Goal: Task Accomplishment & Management: Use online tool/utility

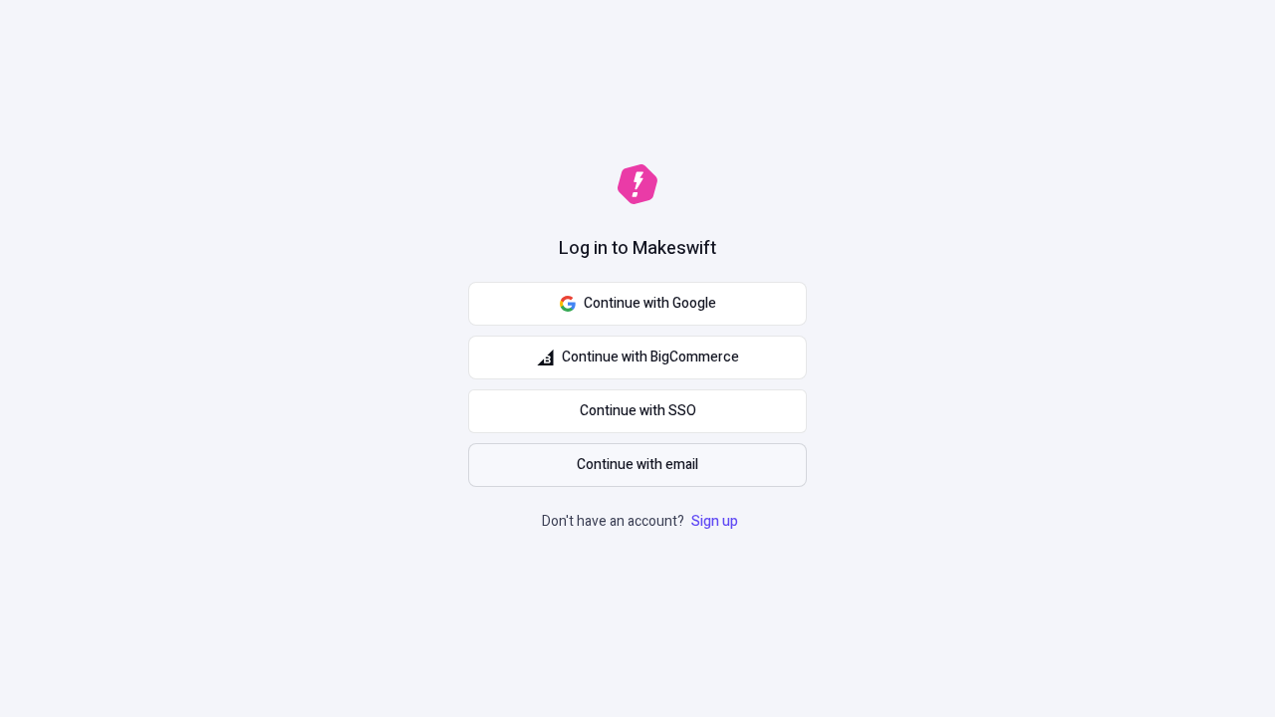
click at [637, 465] on span "Continue with email" at bounding box center [638, 465] width 122 height 22
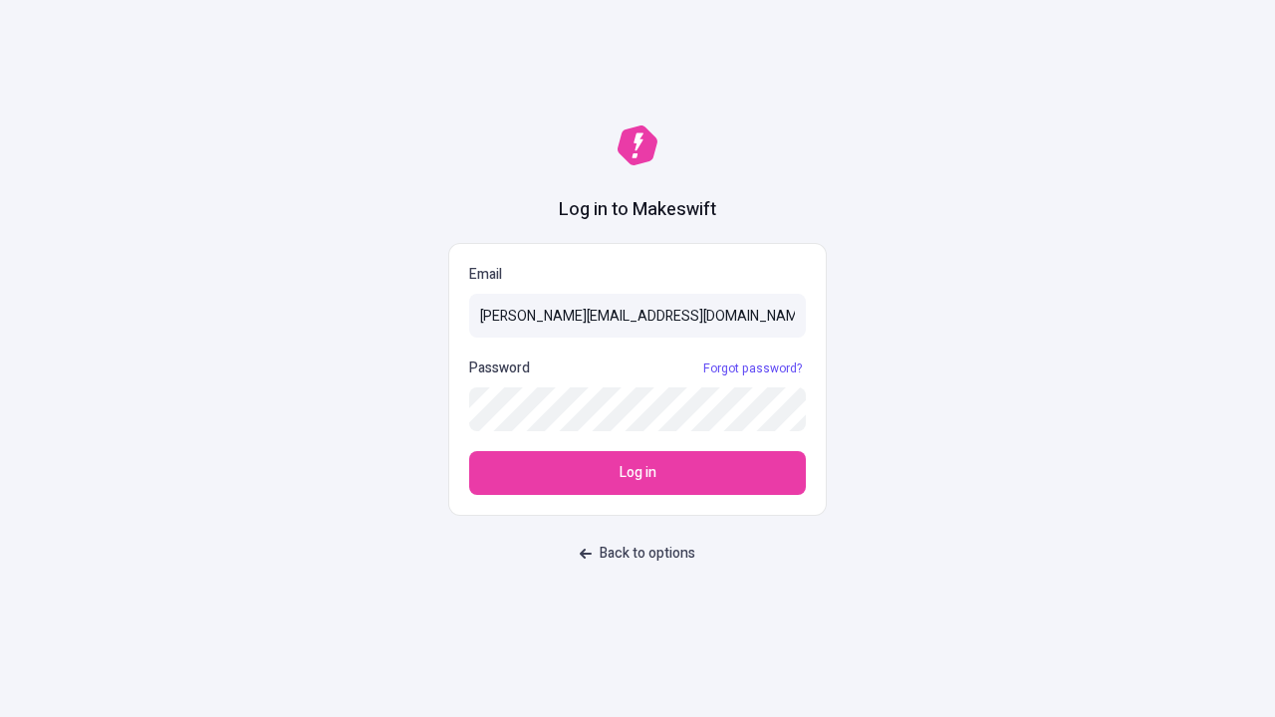
type input "[PERSON_NAME][EMAIL_ADDRESS][DOMAIN_NAME]"
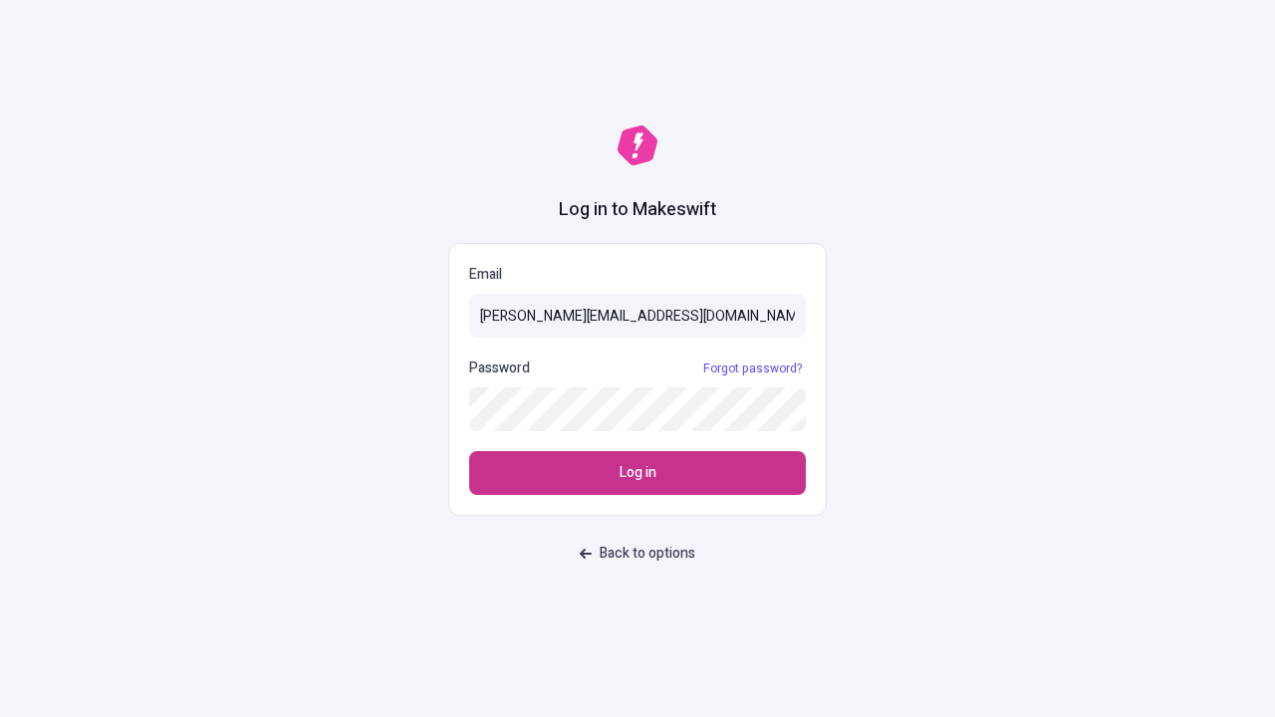
click at [637, 473] on span "Log in" at bounding box center [637, 473] width 37 height 22
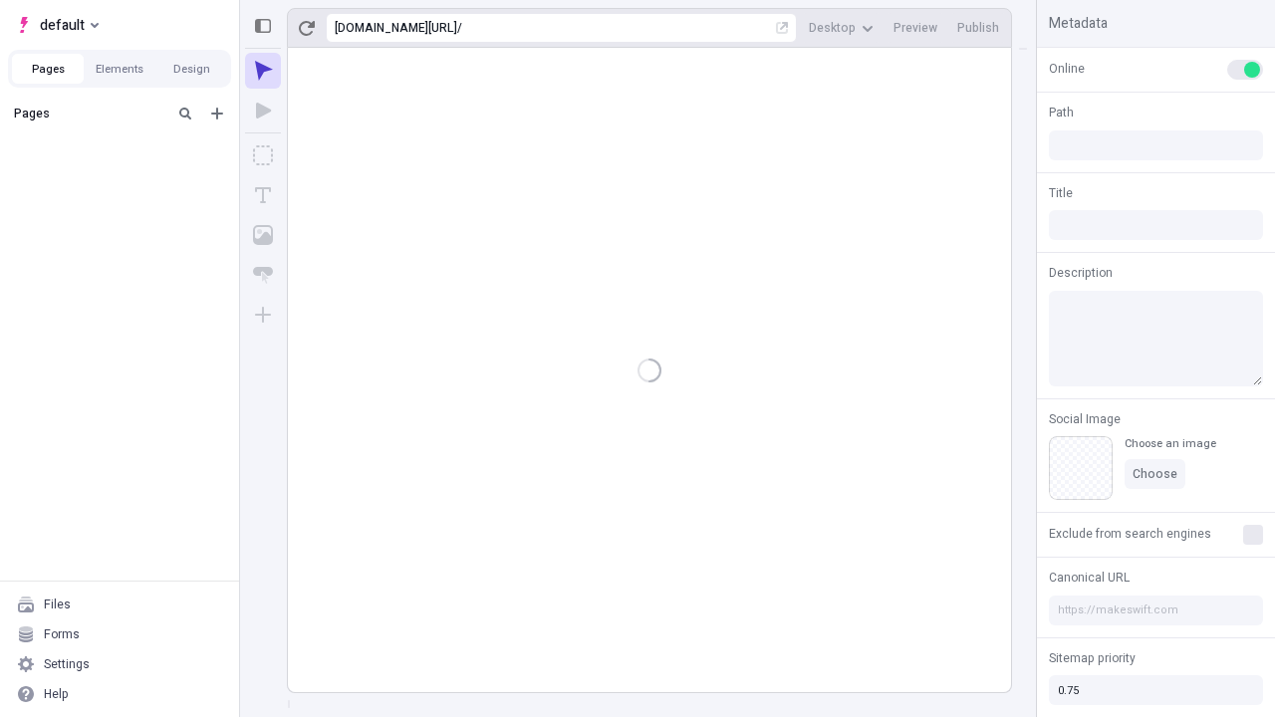
type input "/deep-link-tenuis"
